Goal: Transaction & Acquisition: Purchase product/service

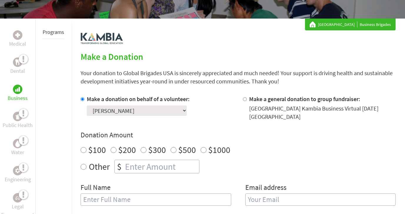
scroll to position [134, 0]
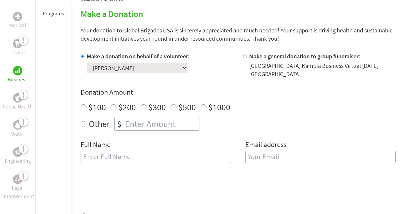
radio input "true"
click at [169, 123] on input "number" at bounding box center [161, 123] width 75 height 13
type input "125"
click at [260, 118] on div "Other $ 125" at bounding box center [238, 124] width 315 height 14
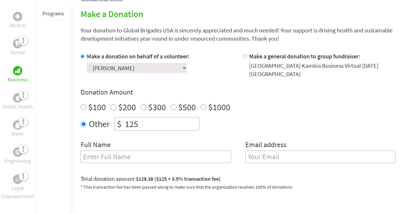
click at [133, 156] on input "text" at bounding box center [156, 156] width 151 height 12
type input "[PERSON_NAME]"
click at [253, 153] on input "email" at bounding box center [320, 156] width 151 height 12
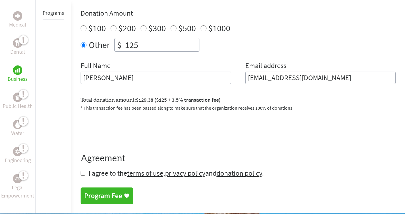
scroll to position [214, 0]
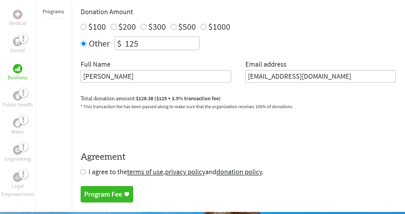
type input "[EMAIL_ADDRESS][DOMAIN_NAME]"
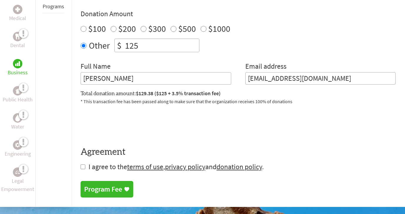
scroll to position [202, 0]
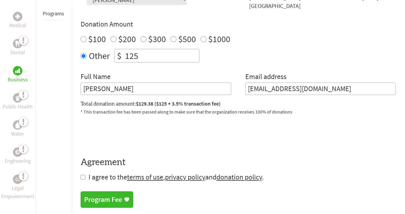
click at [83, 172] on form "Make a donation on behalf of a volunteer: Select a volunteer... [PERSON_NAME] $" at bounding box center [238, 82] width 315 height 197
click at [83, 175] on input "checkbox" at bounding box center [83, 176] width 5 height 5
checkbox input "true"
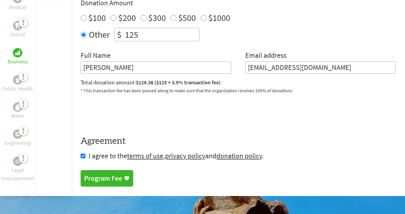
scroll to position [224, 0]
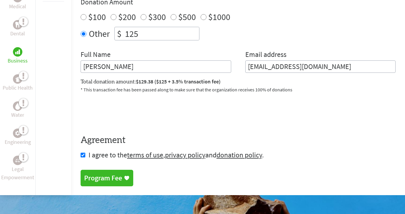
click at [124, 182] on div "Program Fee" at bounding box center [107, 177] width 46 height 9
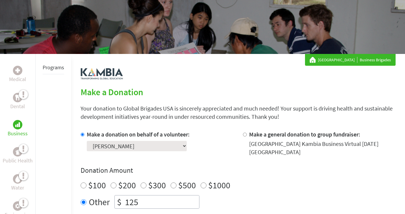
scroll to position [154, 0]
